Goal: Information Seeking & Learning: Compare options

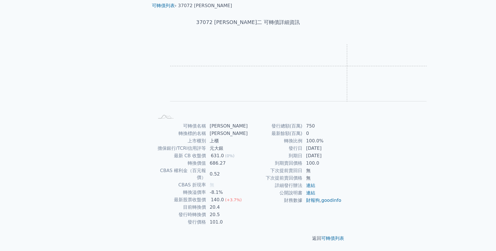
scroll to position [106, 0]
drag, startPoint x: 371, startPoint y: 118, endPoint x: 306, endPoint y: 112, distance: 64.9
click at [306, 122] on tbody "發行總額(百萬) 750 最新餘額(百萬) 0 轉換比例 100.0% 發行日 2018-11-26 到期日 2021-11-26 到期賣回價格 100.0 …" at bounding box center [295, 163] width 94 height 82
copy tbody "發行日 2018-11-26 到期日 2021-11-26"
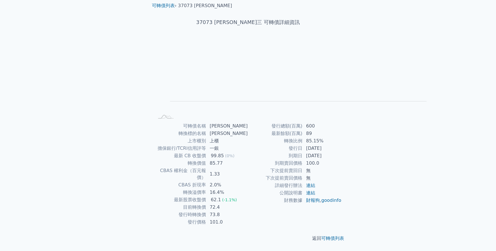
drag, startPoint x: 375, startPoint y: 118, endPoint x: 301, endPoint y: 112, distance: 73.7
click at [301, 122] on tbody "發行總額(百萬) 600 最新餘額(百萬) 89 轉換比例 85.15% 發行日 [DATE] 到期日 [DATE] 到期賣回價格 100.0 下次提前賣回日…" at bounding box center [295, 163] width 94 height 82
copy tbody "發行日 [DATE] 到期日 [DATE]"
click at [36, 93] on div "可轉債列表 財務數據 可轉債列表 財務數據 登入／註冊 登入／註冊 可轉債列表 › 37073 [PERSON_NAME] 37073 漢磊三 可轉債詳細資訊…" at bounding box center [248, 115] width 496 height 272
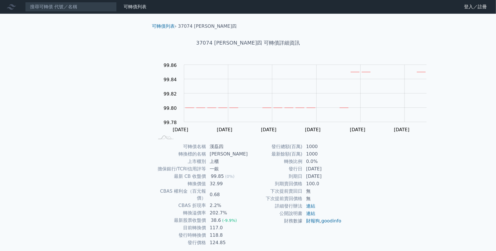
drag, startPoint x: 372, startPoint y: 223, endPoint x: 308, endPoint y: 212, distance: 65.5
click at [308, 212] on tbody "發行總額(百萬) 1000 最新餘額(百萬) 1000 轉換比例 0.0% 發行日 2022-04-07 到期日 2025-04-07 到期賣回價格 100.…" at bounding box center [295, 184] width 94 height 82
copy tbody "發行日 2022-04-07 到期日 2025-04-07"
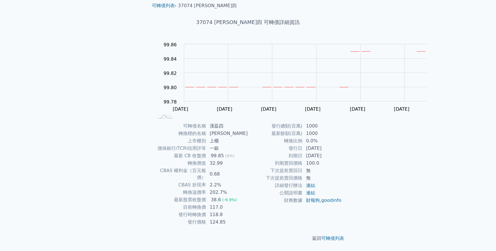
scroll to position [106, 0]
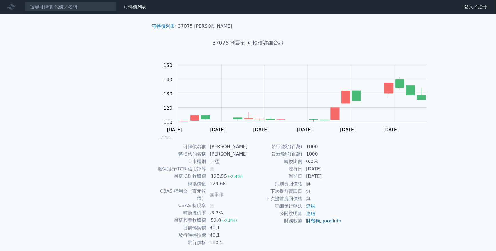
drag, startPoint x: 379, startPoint y: 223, endPoint x: 312, endPoint y: 215, distance: 67.7
click at [312, 215] on tbody "發行總額(百萬) 1000 最新餘額(百萬) 1000 轉換比例 0.0% 發行日 [DATE] 到期日 [DATE] 到期賣回價格 無 下次提前賣回日 無 …" at bounding box center [295, 184] width 94 height 82
copy tbody "發行日 [DATE] 到期日 [DATE]"
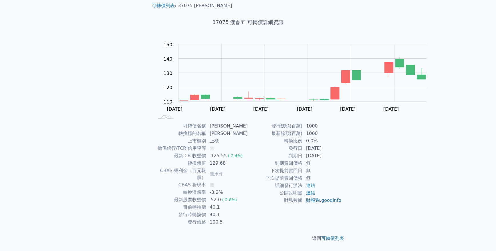
scroll to position [106, 0]
